Goal: Navigation & Orientation: Understand site structure

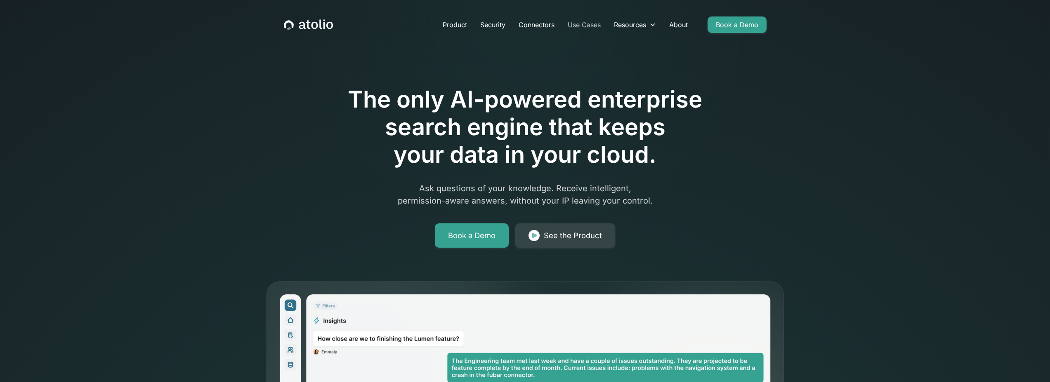
click at [594, 25] on link "Use Cases" at bounding box center [584, 25] width 46 height 17
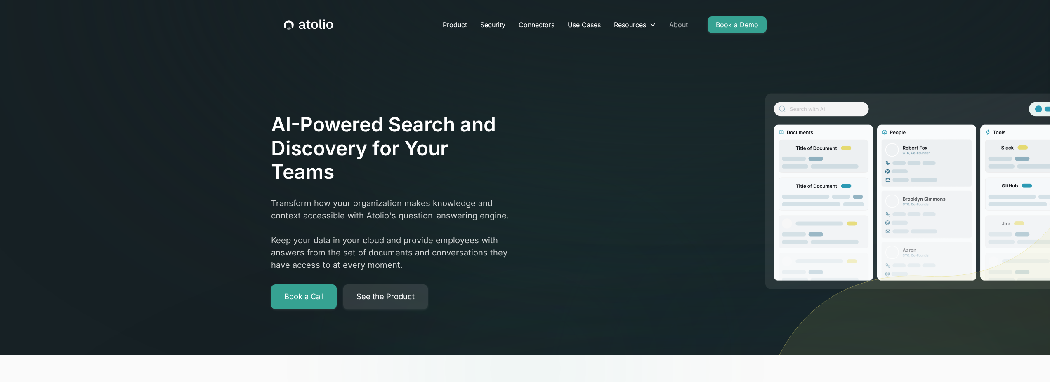
click at [682, 22] on link "About" at bounding box center [679, 25] width 32 height 17
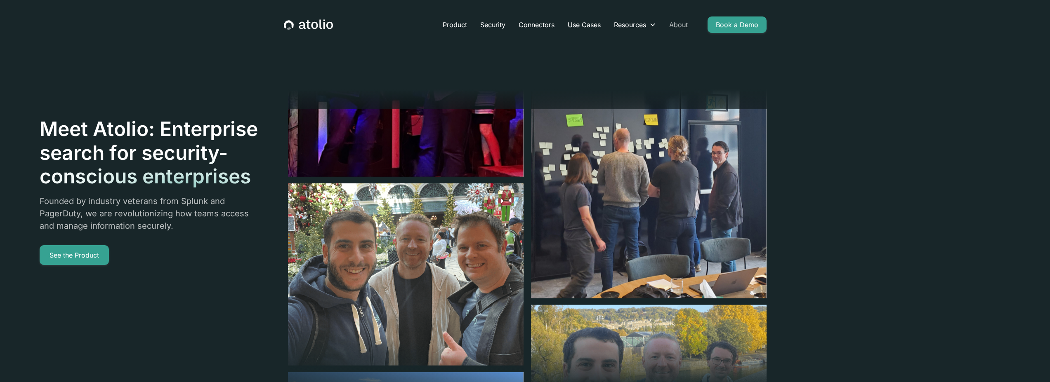
click at [684, 24] on link "About" at bounding box center [679, 25] width 32 height 17
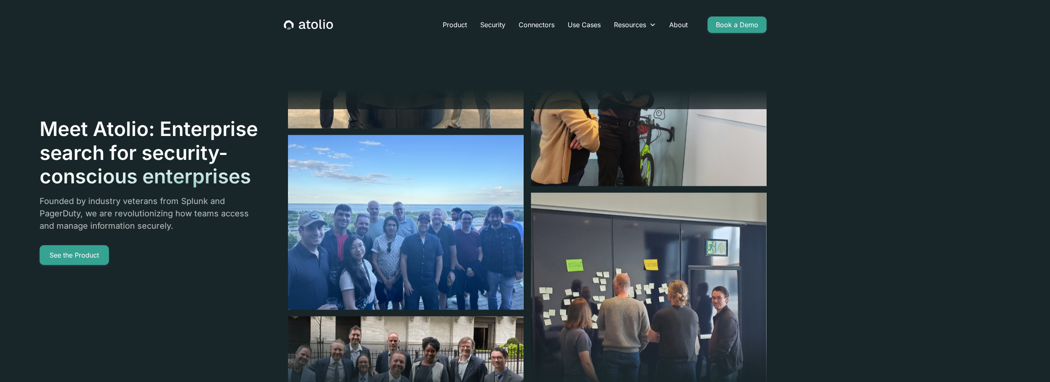
click at [194, 47] on div "Meet Atolio: Enterprise search for security-conscious enterprises Founded by in…" at bounding box center [403, 191] width 727 height 382
